Goal: Transaction & Acquisition: Subscribe to service/newsletter

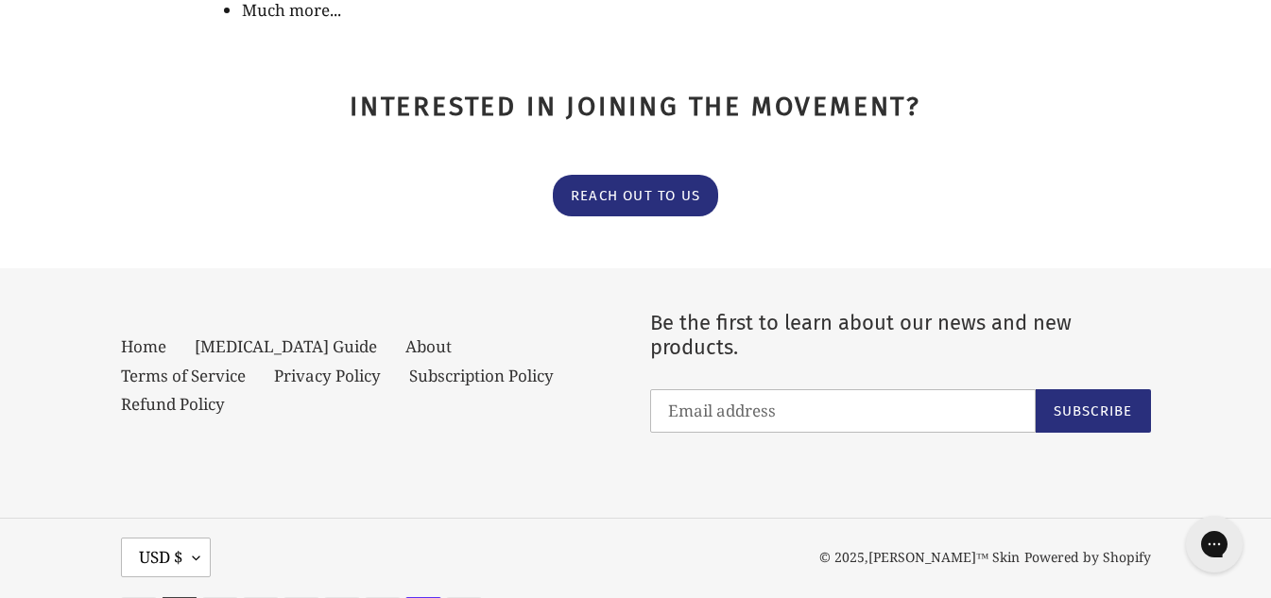
scroll to position [693, 0]
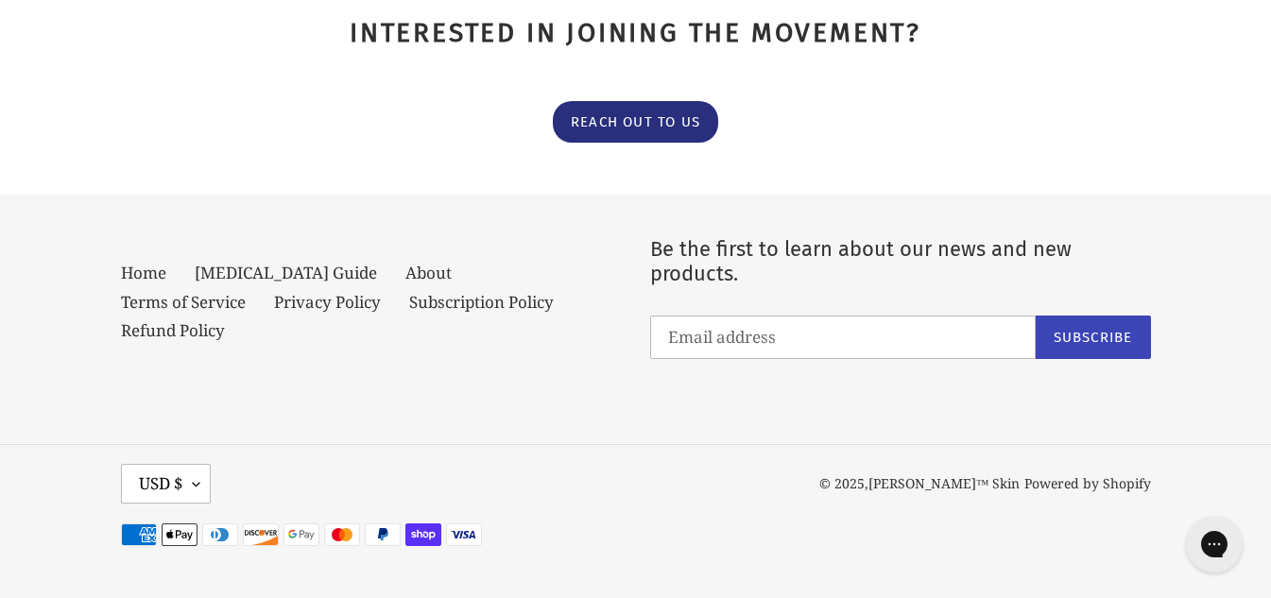
click at [1078, 337] on span "Subscribe" at bounding box center [1093, 337] width 79 height 17
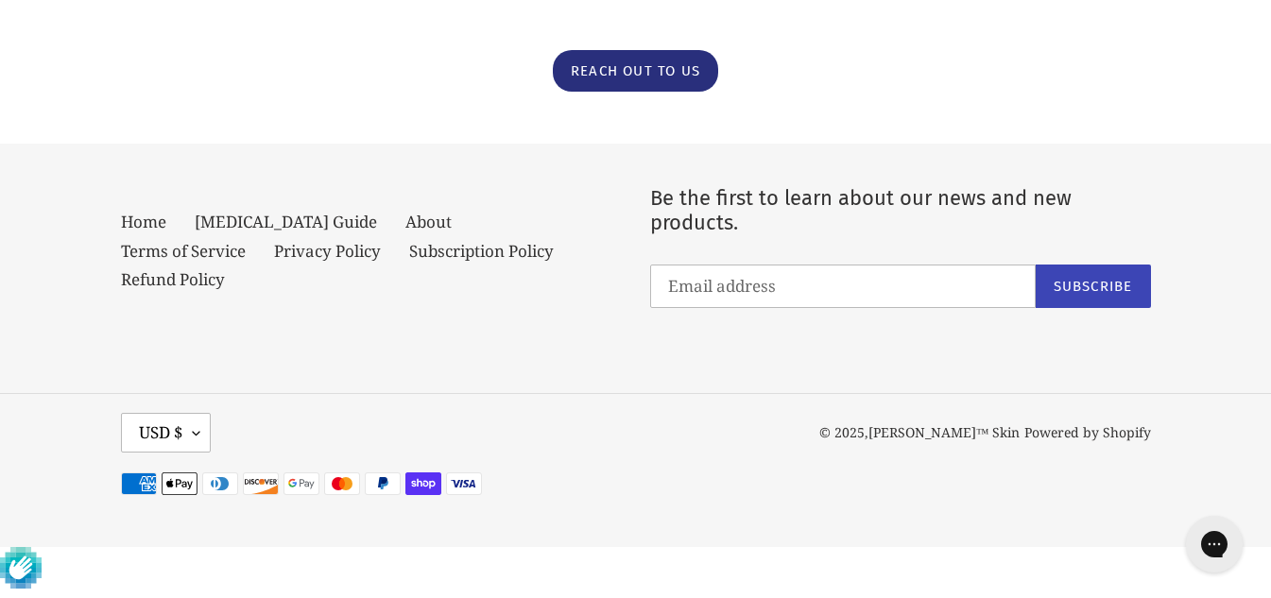
click at [1086, 295] on span "Subscribe" at bounding box center [1093, 286] width 79 height 17
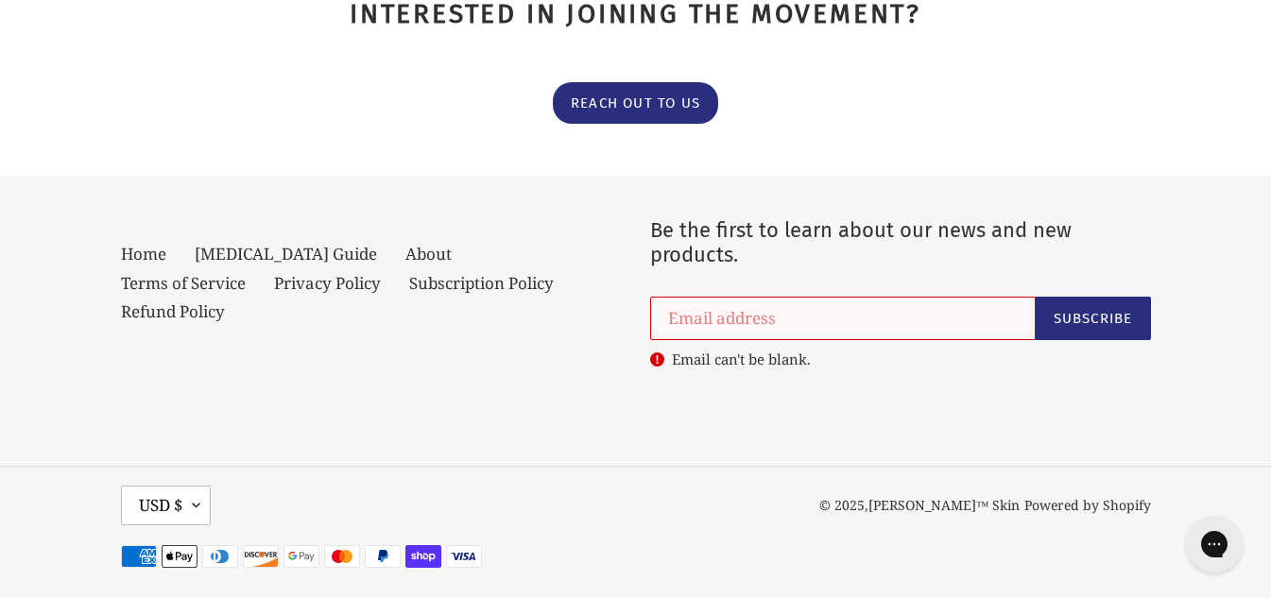
scroll to position [693, 0]
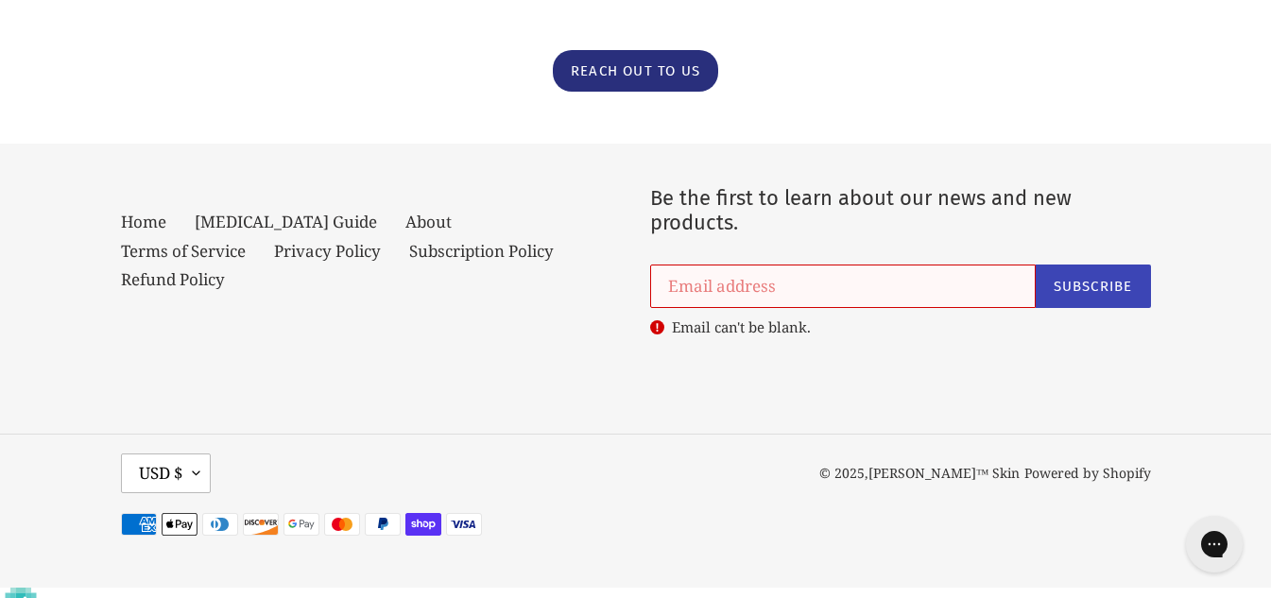
click at [1075, 308] on button "Subscribe" at bounding box center [1093, 286] width 115 height 43
